Goal: Task Accomplishment & Management: Use online tool/utility

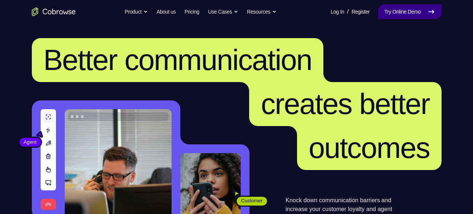
drag, startPoint x: 0, startPoint y: 0, endPoint x: 409, endPoint y: 8, distance: 409.1
click at [409, 8] on link "Try Online Demo" at bounding box center [409, 11] width 63 height 15
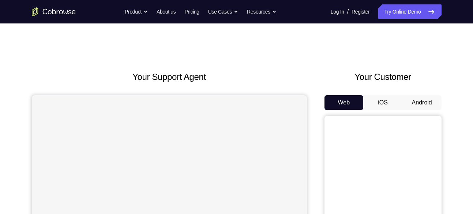
click at [425, 94] on div "Your Customer Web iOS Android" at bounding box center [383, 205] width 117 height 270
click at [423, 101] on button "Android" at bounding box center [421, 102] width 39 height 15
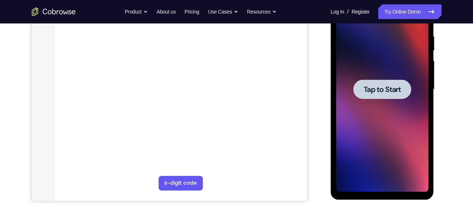
click at [394, 86] on span "Tap to Start" at bounding box center [382, 89] width 37 height 7
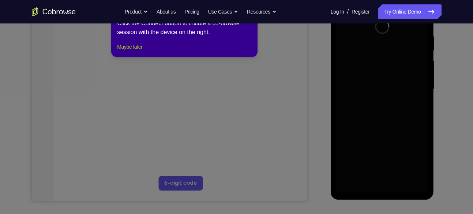
click at [127, 51] on button "Maybe later" at bounding box center [129, 46] width 25 height 9
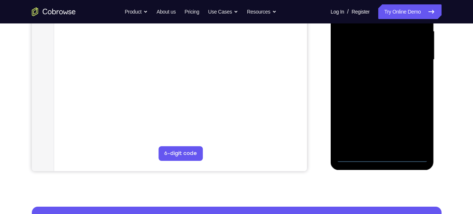
scroll to position [170, 0]
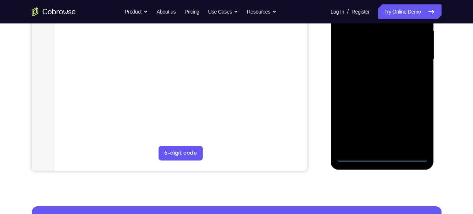
click at [381, 155] on div at bounding box center [382, 59] width 92 height 205
click at [415, 120] on div at bounding box center [382, 59] width 92 height 205
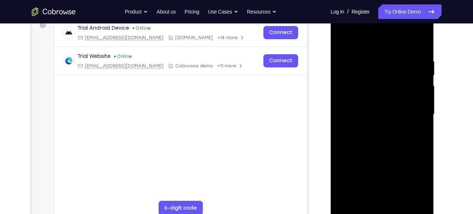
scroll to position [115, 0]
click at [363, 41] on div at bounding box center [382, 114] width 92 height 205
click at [353, 94] on div at bounding box center [382, 114] width 92 height 205
click at [367, 112] on div at bounding box center [382, 114] width 92 height 205
click at [354, 105] on div at bounding box center [382, 114] width 92 height 205
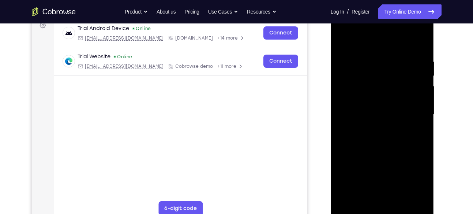
click at [362, 119] on div at bounding box center [382, 114] width 92 height 205
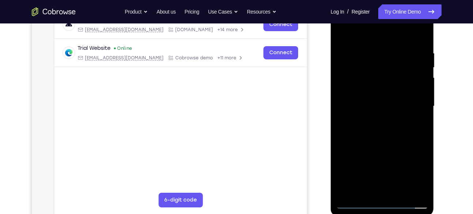
scroll to position [124, 0]
